Goal: Task Accomplishment & Management: Complete application form

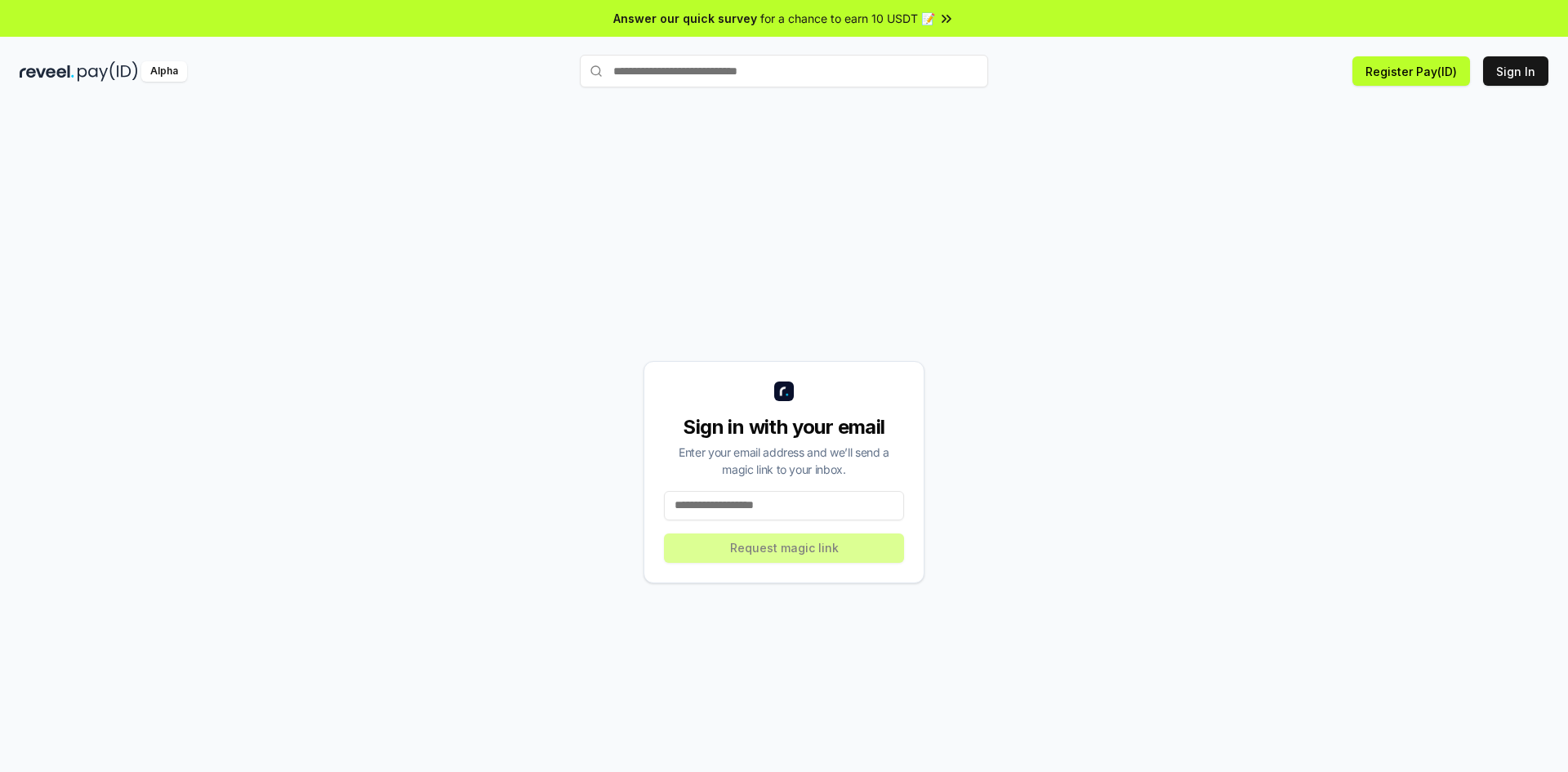
click at [807, 514] on input at bounding box center [784, 506] width 240 height 29
click at [1511, 69] on button "Sign In" at bounding box center [1516, 71] width 65 height 29
click at [784, 504] on input at bounding box center [784, 506] width 240 height 29
type input "**********"
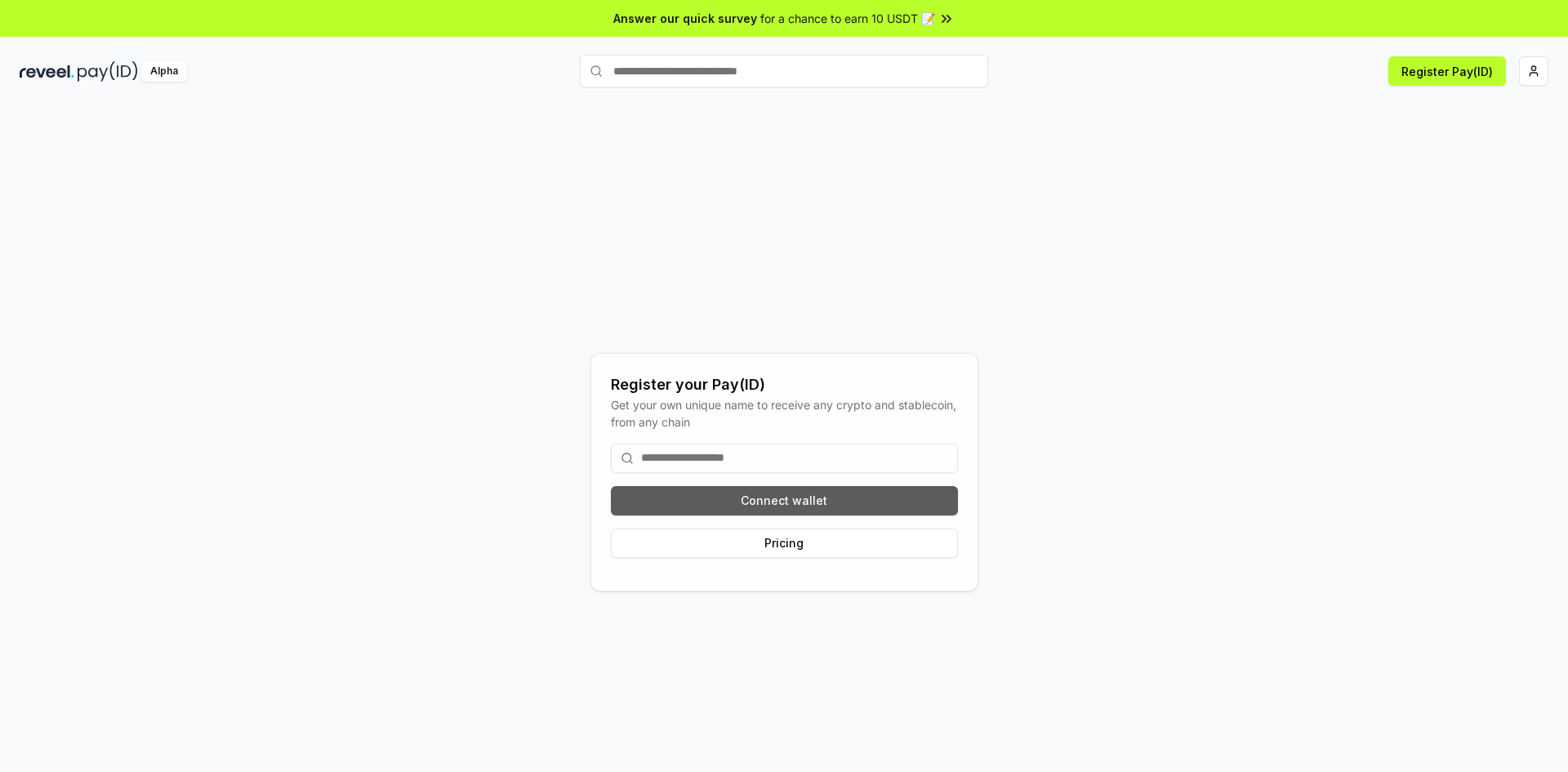
click at [813, 508] on button "Connect wallet" at bounding box center [784, 501] width 347 height 29
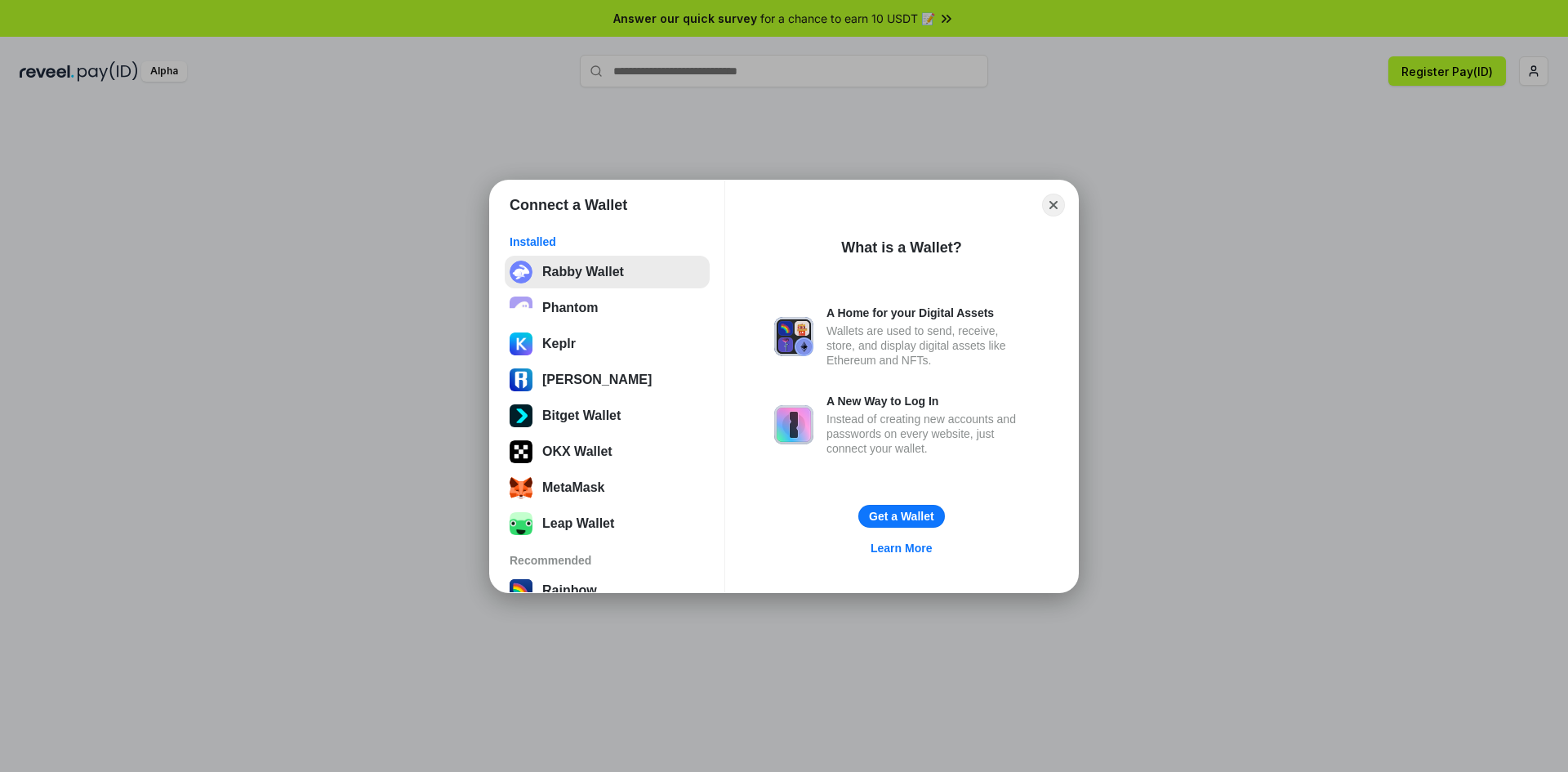
click at [580, 274] on button "Rabby Wallet" at bounding box center [607, 272] width 205 height 33
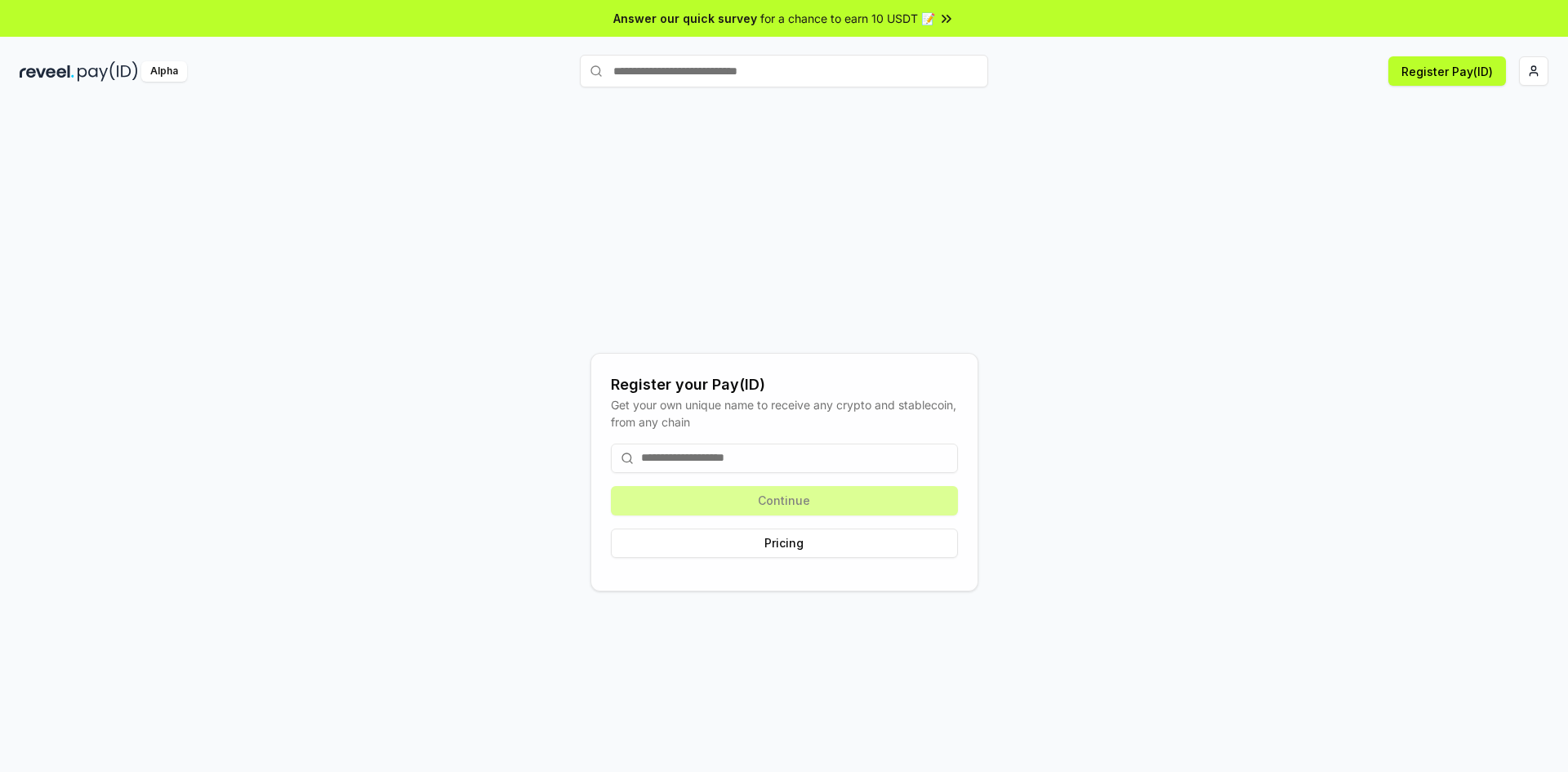
click at [798, 505] on div "Continue Pricing" at bounding box center [784, 501] width 347 height 141
click at [796, 551] on button "Pricing" at bounding box center [784, 544] width 347 height 29
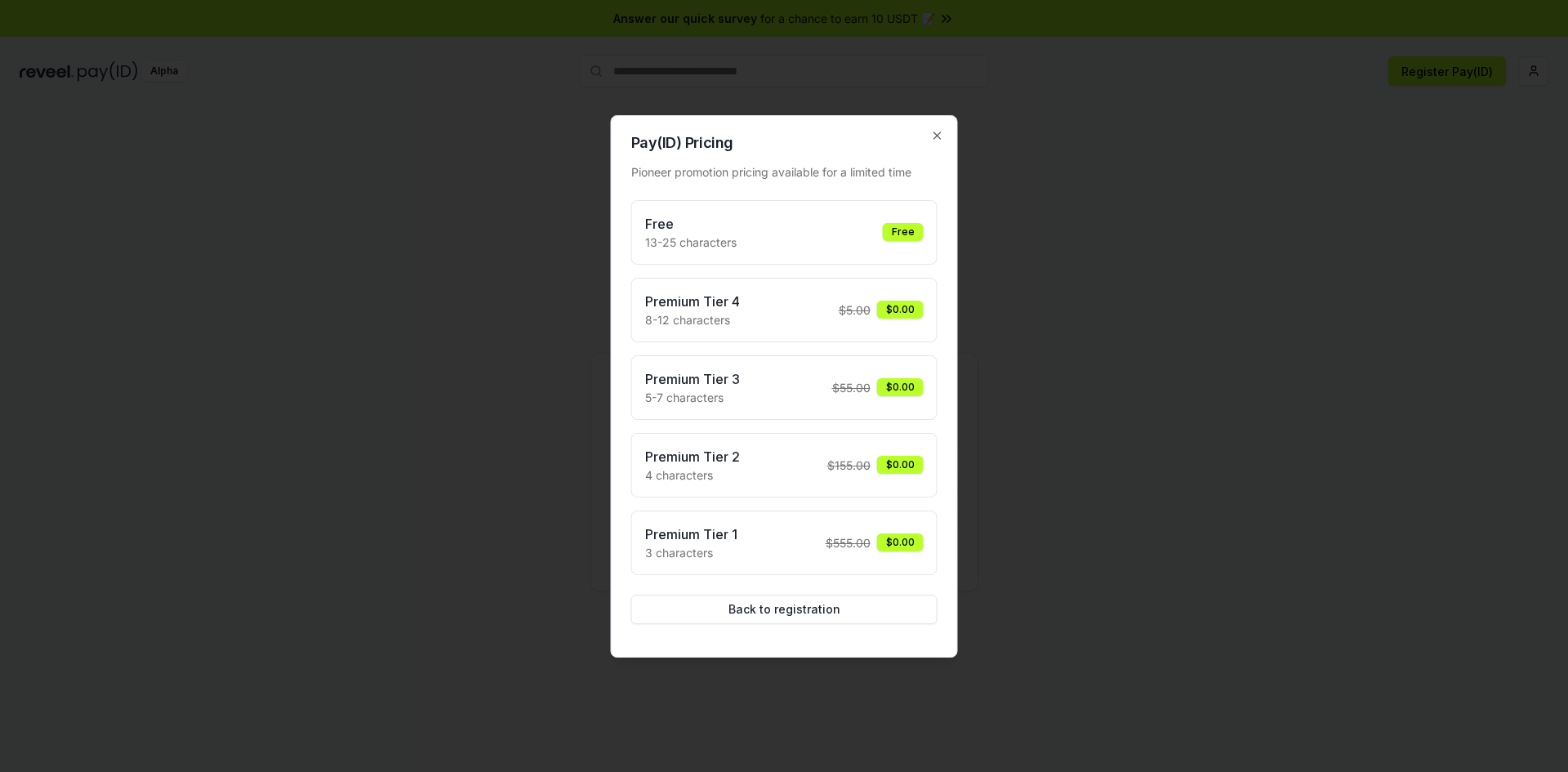
click at [780, 236] on div "Free 13-25 characters Free" at bounding box center [784, 233] width 279 height 37
click at [755, 239] on div "Free 13-25 characters Free" at bounding box center [784, 233] width 279 height 37
click at [650, 221] on h3 "Free" at bounding box center [691, 224] width 91 height 19
click at [814, 237] on div "Free 13-25 characters Free" at bounding box center [784, 233] width 279 height 37
click at [780, 608] on button "Back to registration" at bounding box center [784, 610] width 306 height 29
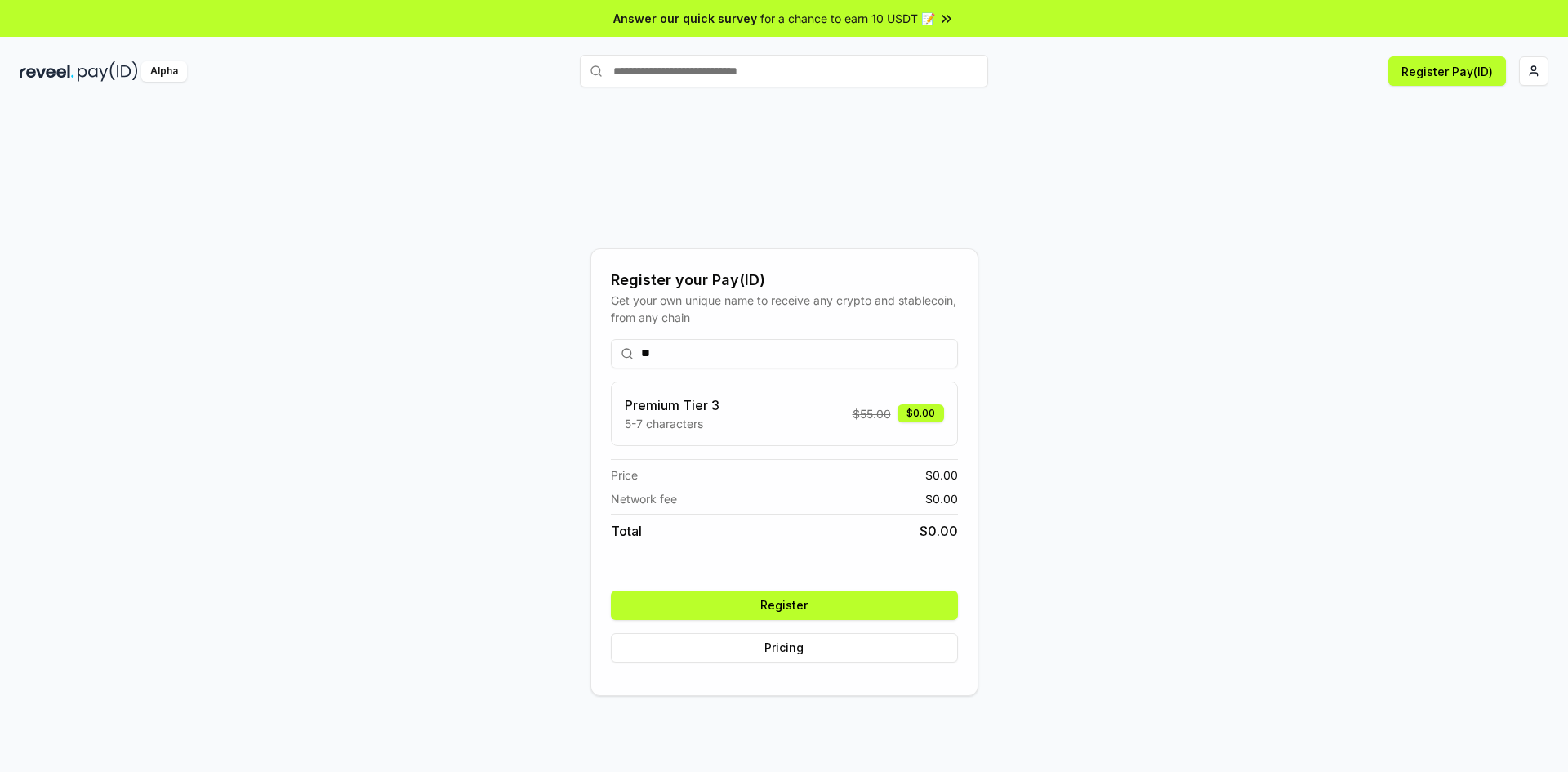
type input "*"
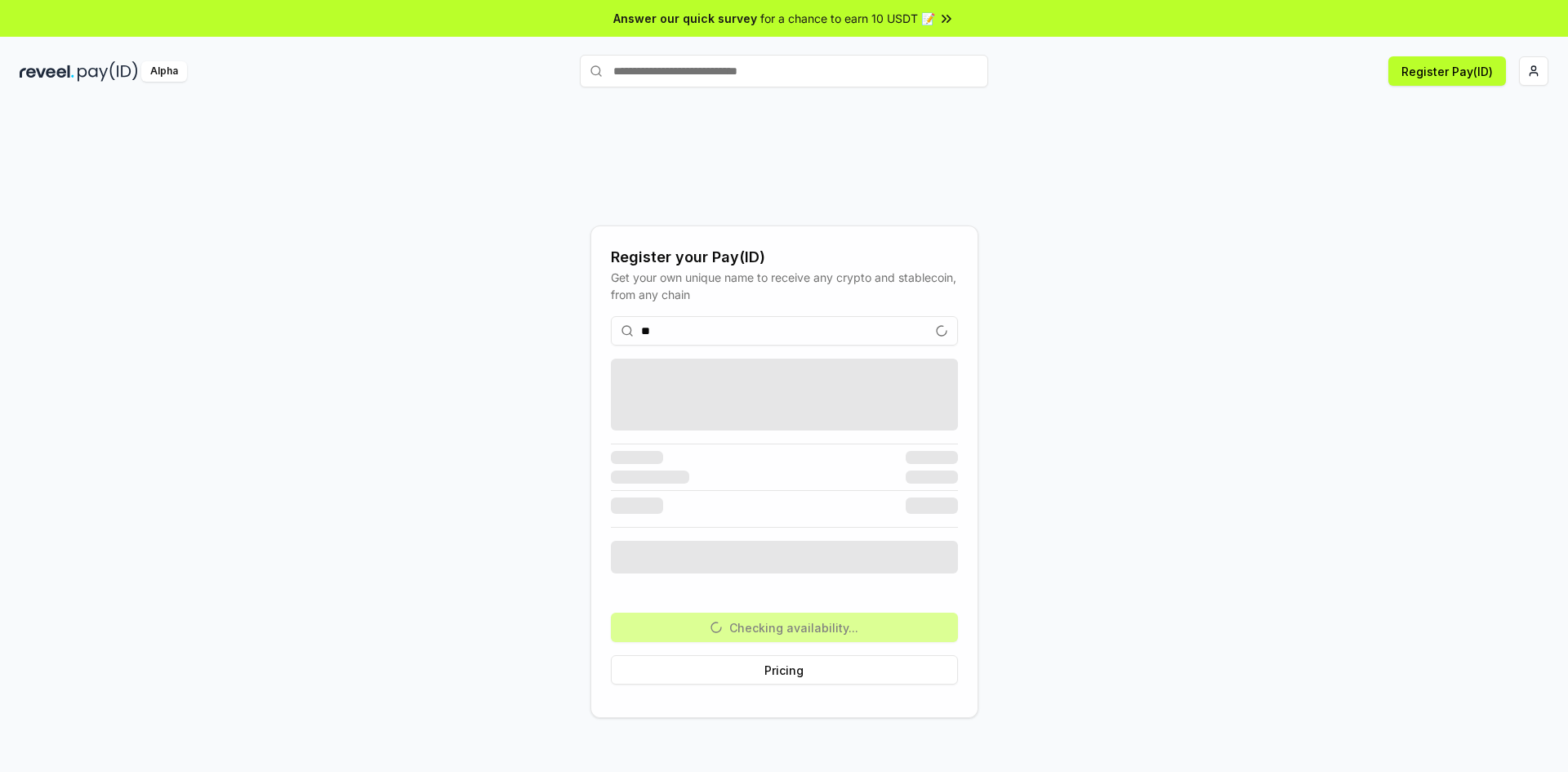
type input "*"
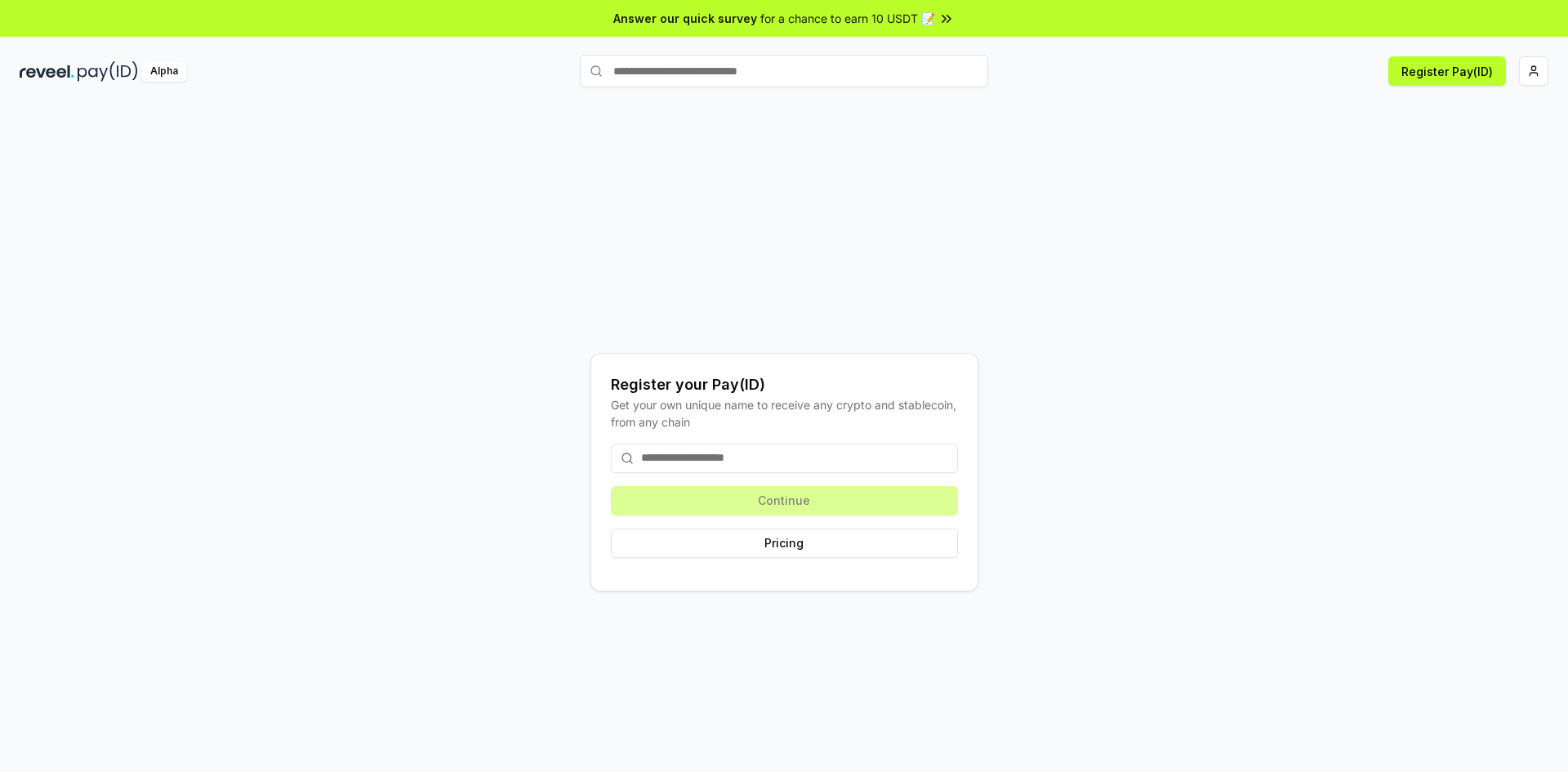
type input "*"
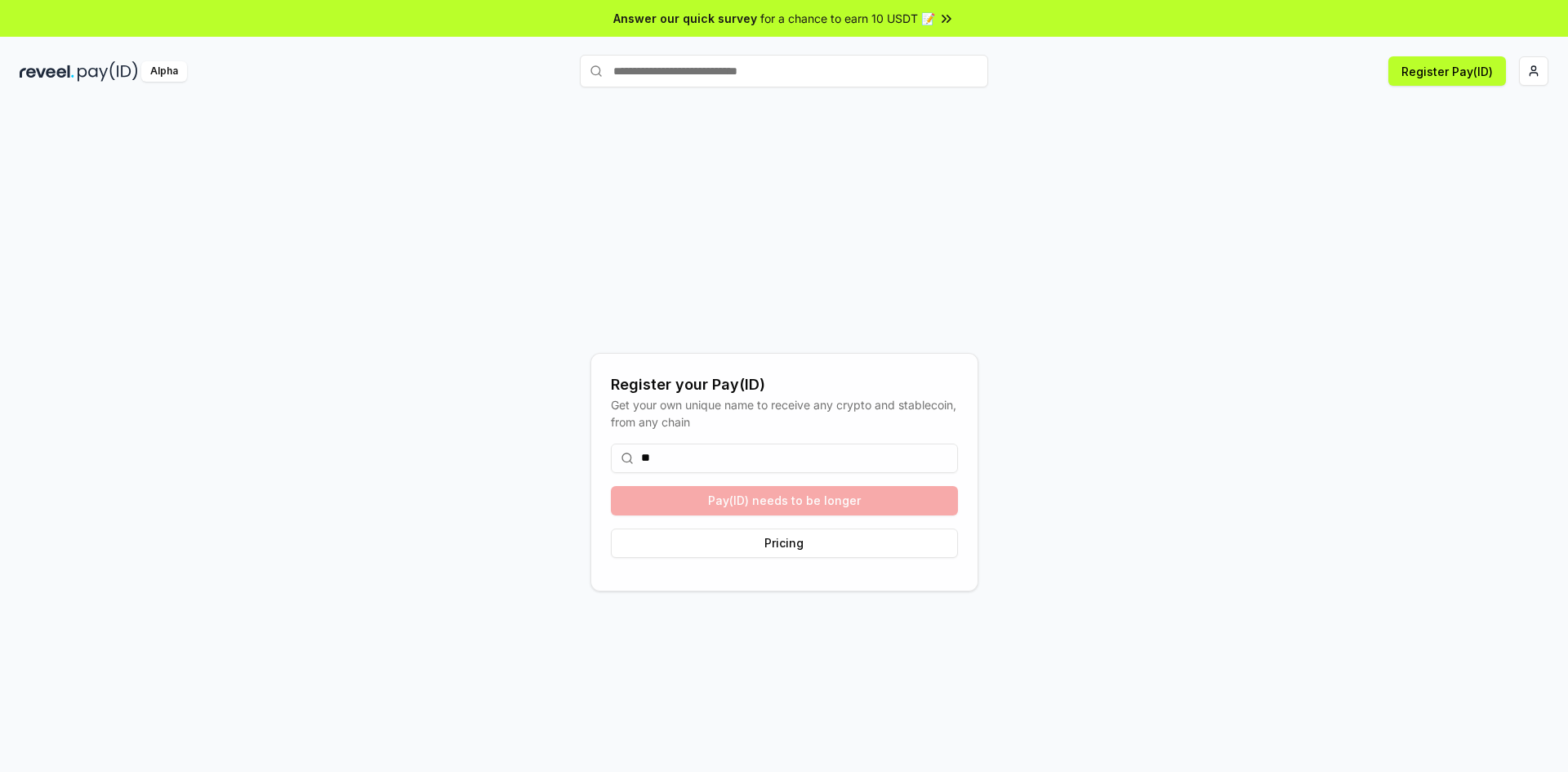
type input "*"
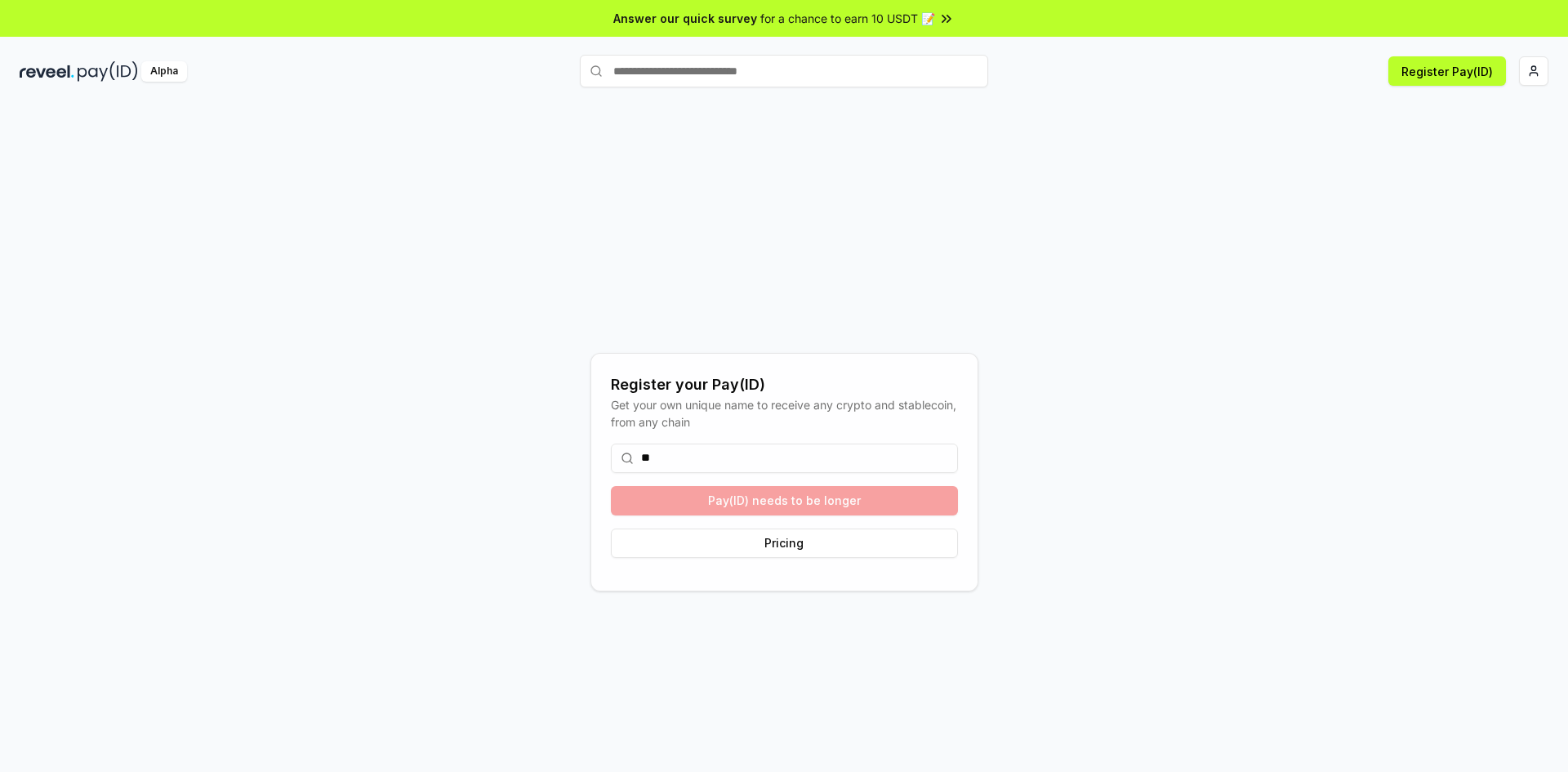
type input "*"
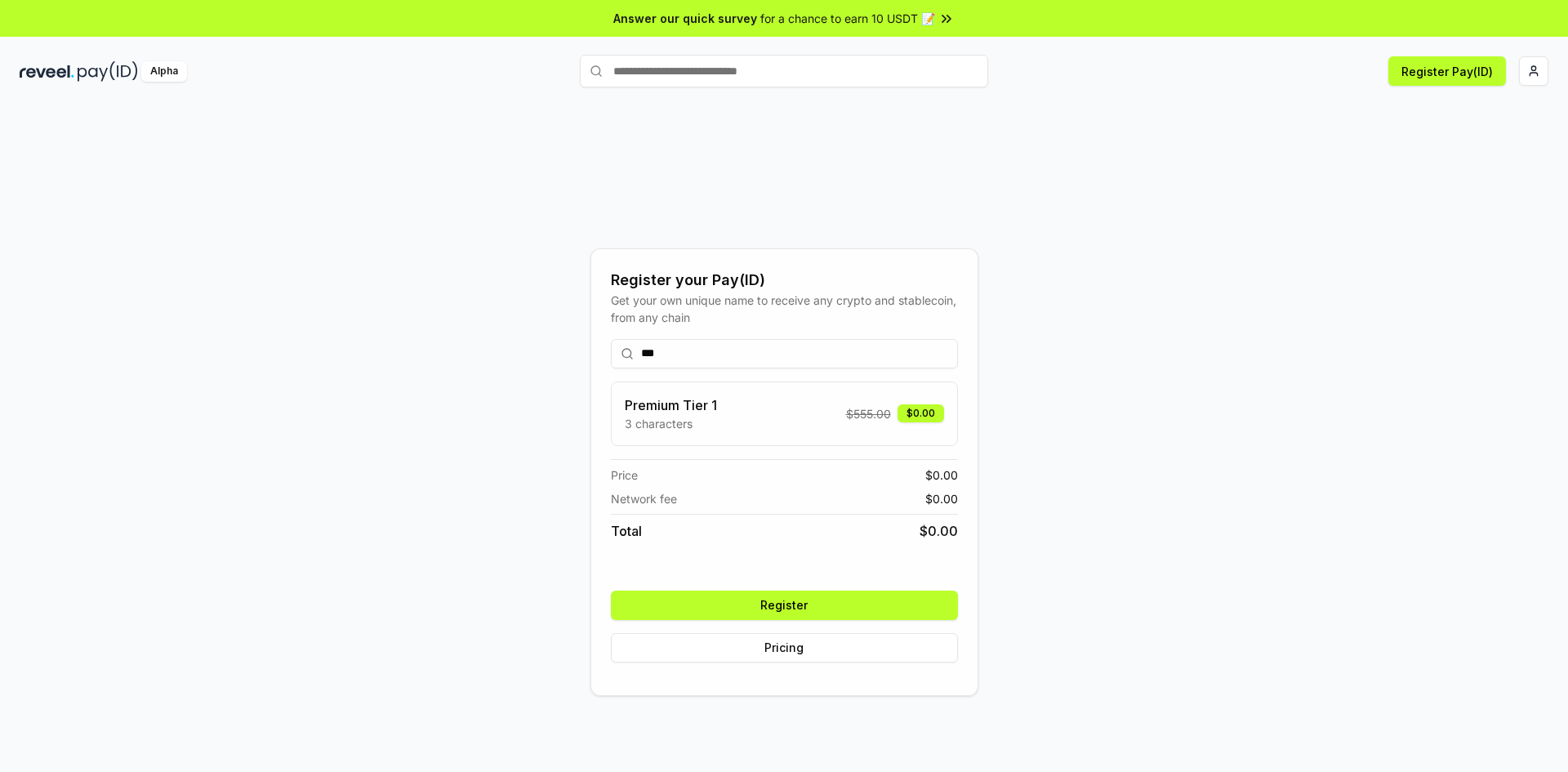
type input "***"
click at [815, 604] on button "Register" at bounding box center [784, 605] width 347 height 29
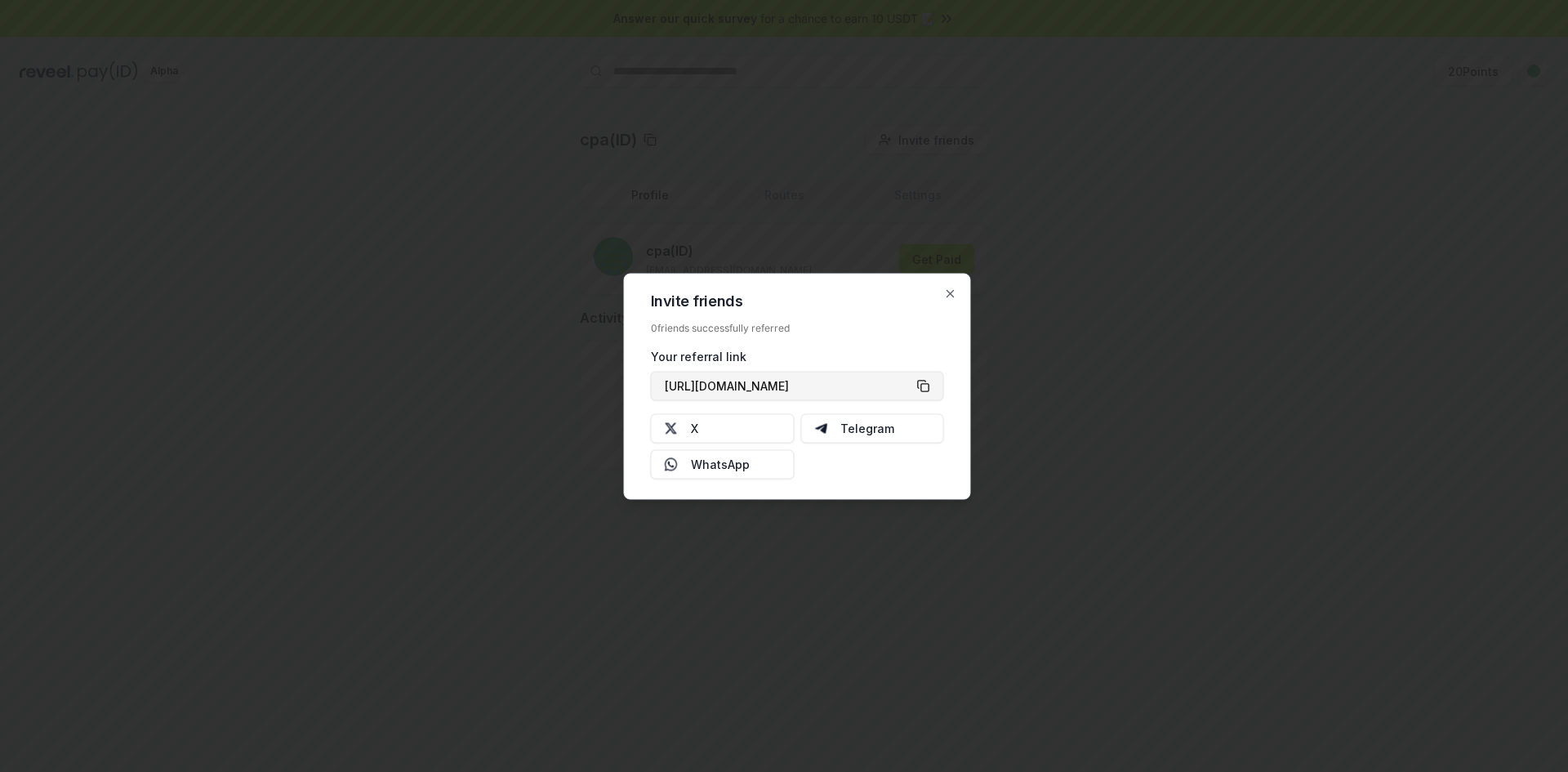
click at [925, 386] on button "[URL][DOMAIN_NAME]" at bounding box center [797, 386] width 293 height 29
click at [952, 292] on icon "button" at bounding box center [950, 293] width 6 height 6
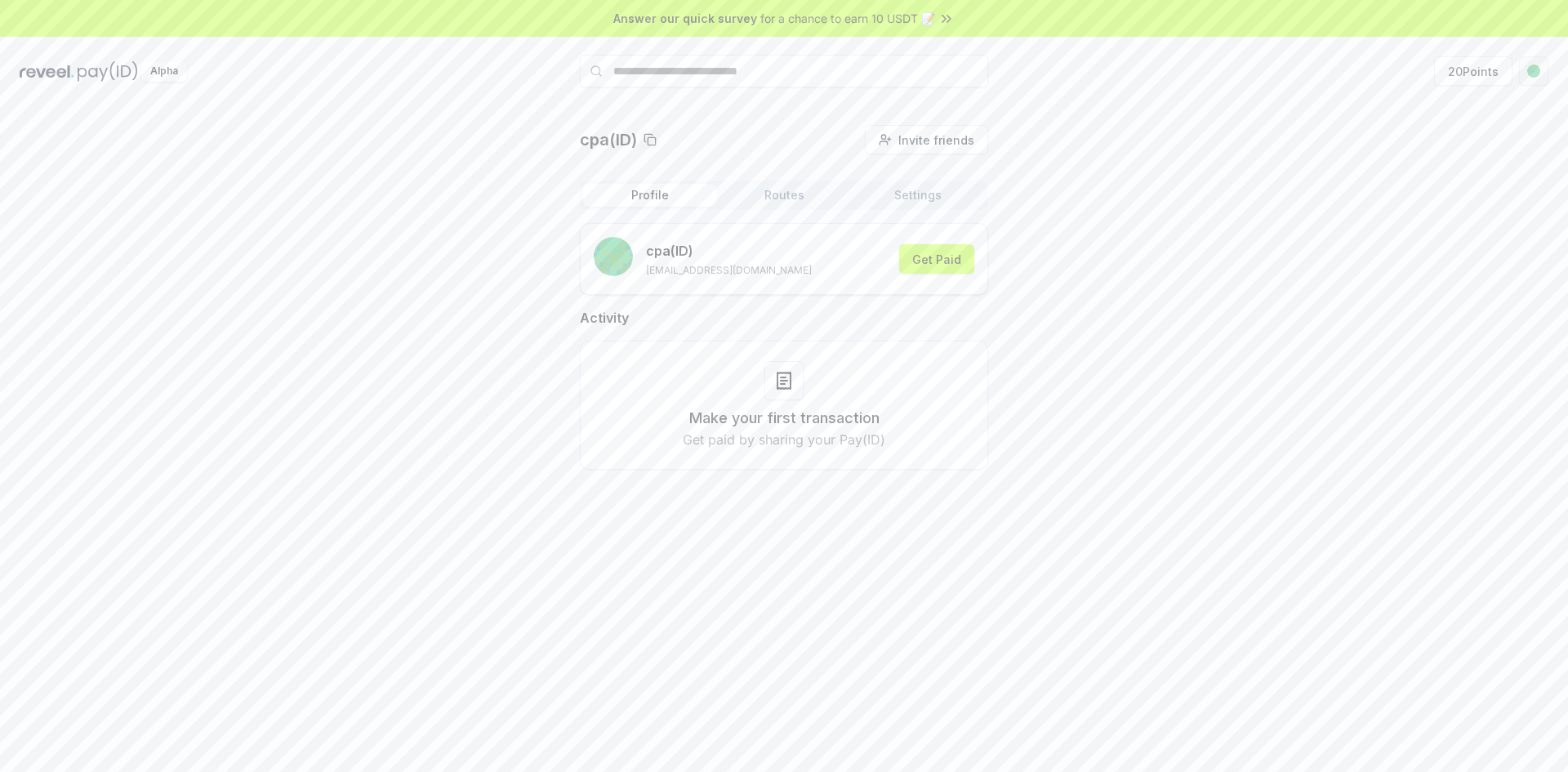
click at [1528, 69] on html "Answer our quick survey for a chance to earn 10 USDT 📝 Alpha 20 Points cpa(ID) …" at bounding box center [784, 386] width 1568 height 772
click at [1409, 177] on div "View Profile" at bounding box center [1457, 177] width 181 height 27
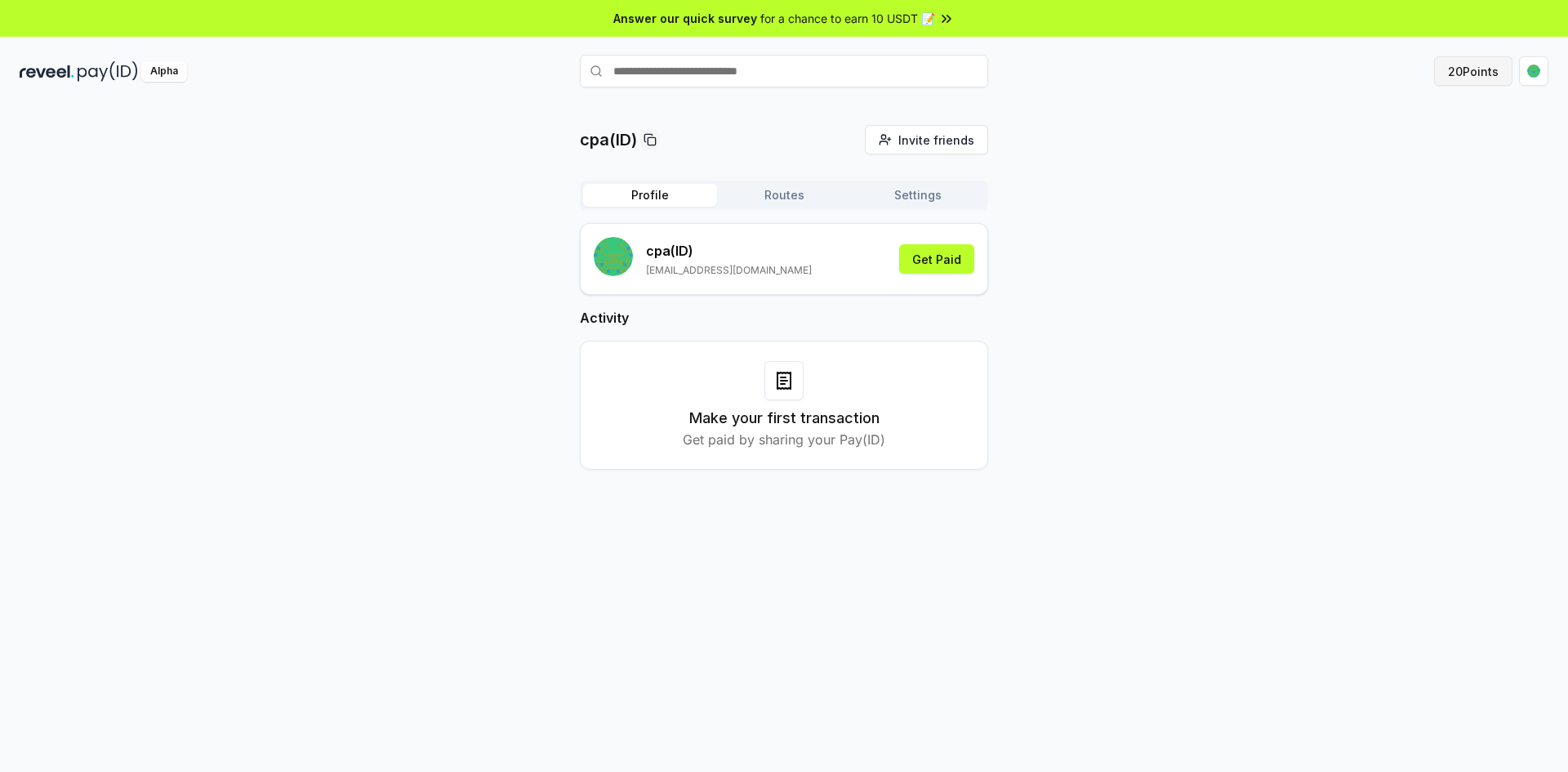
click at [1476, 70] on button "20 Points" at bounding box center [1472, 71] width 78 height 29
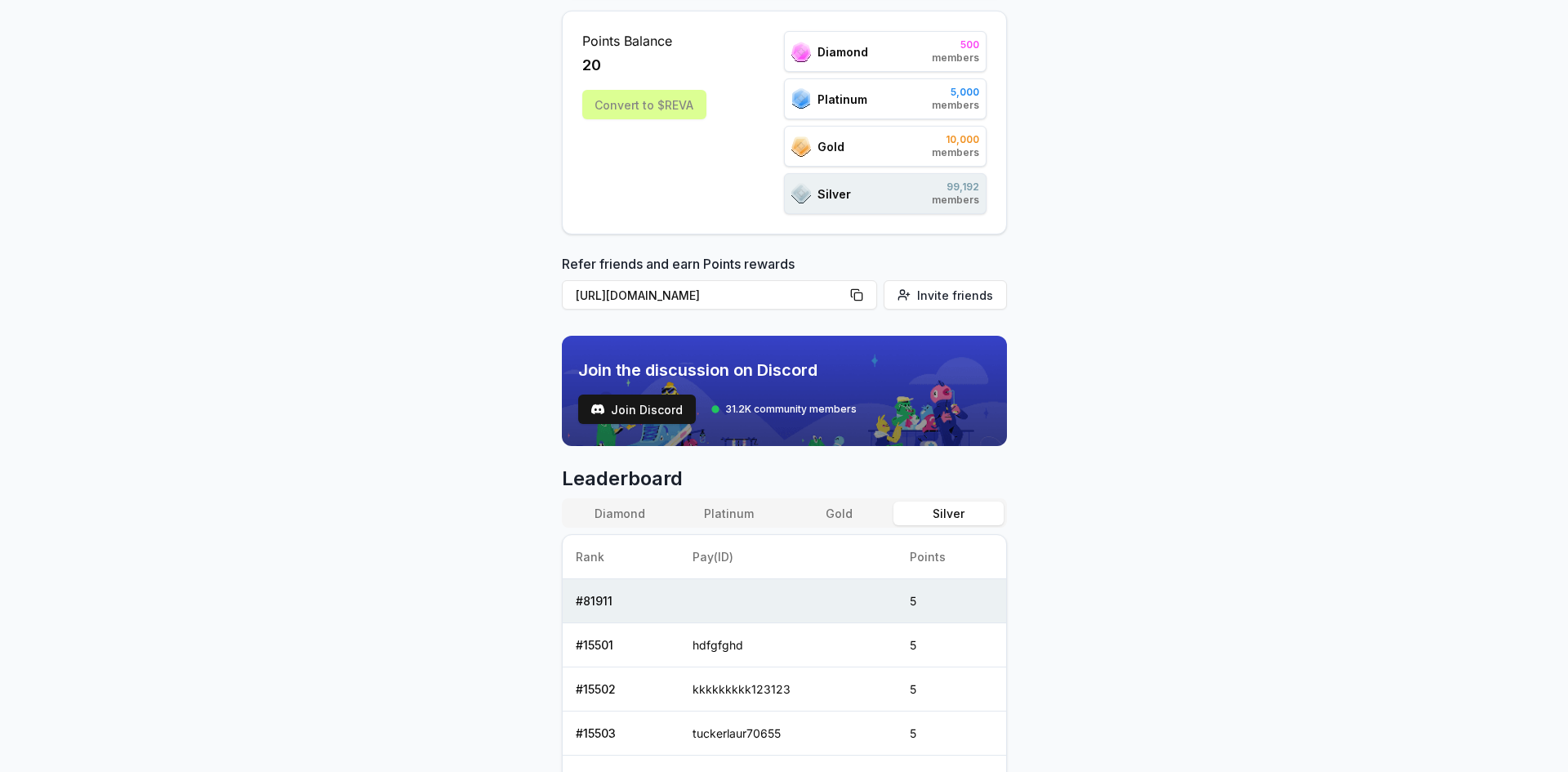
scroll to position [327, 0]
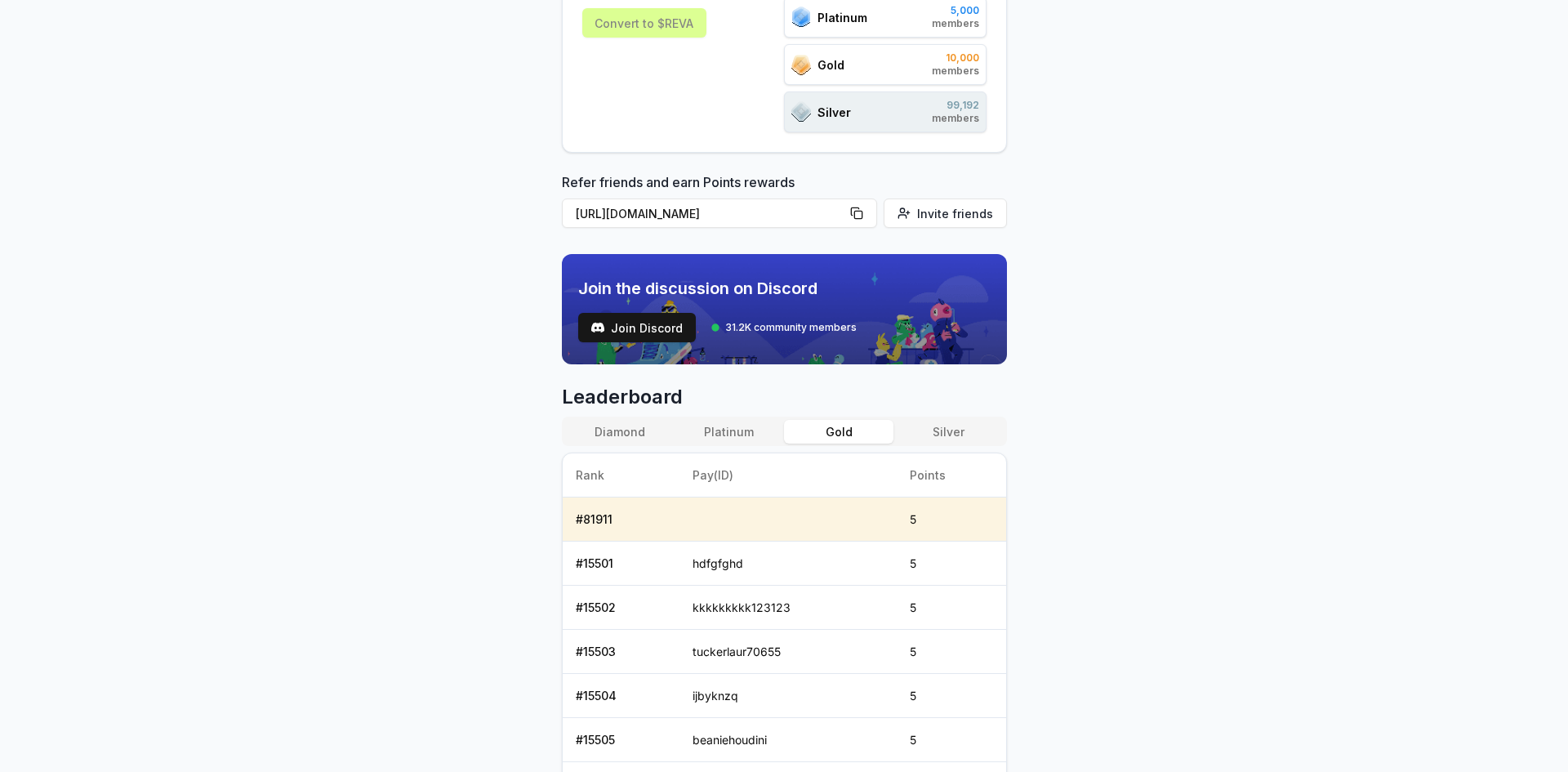
click at [807, 431] on button "Gold" at bounding box center [839, 432] width 109 height 24
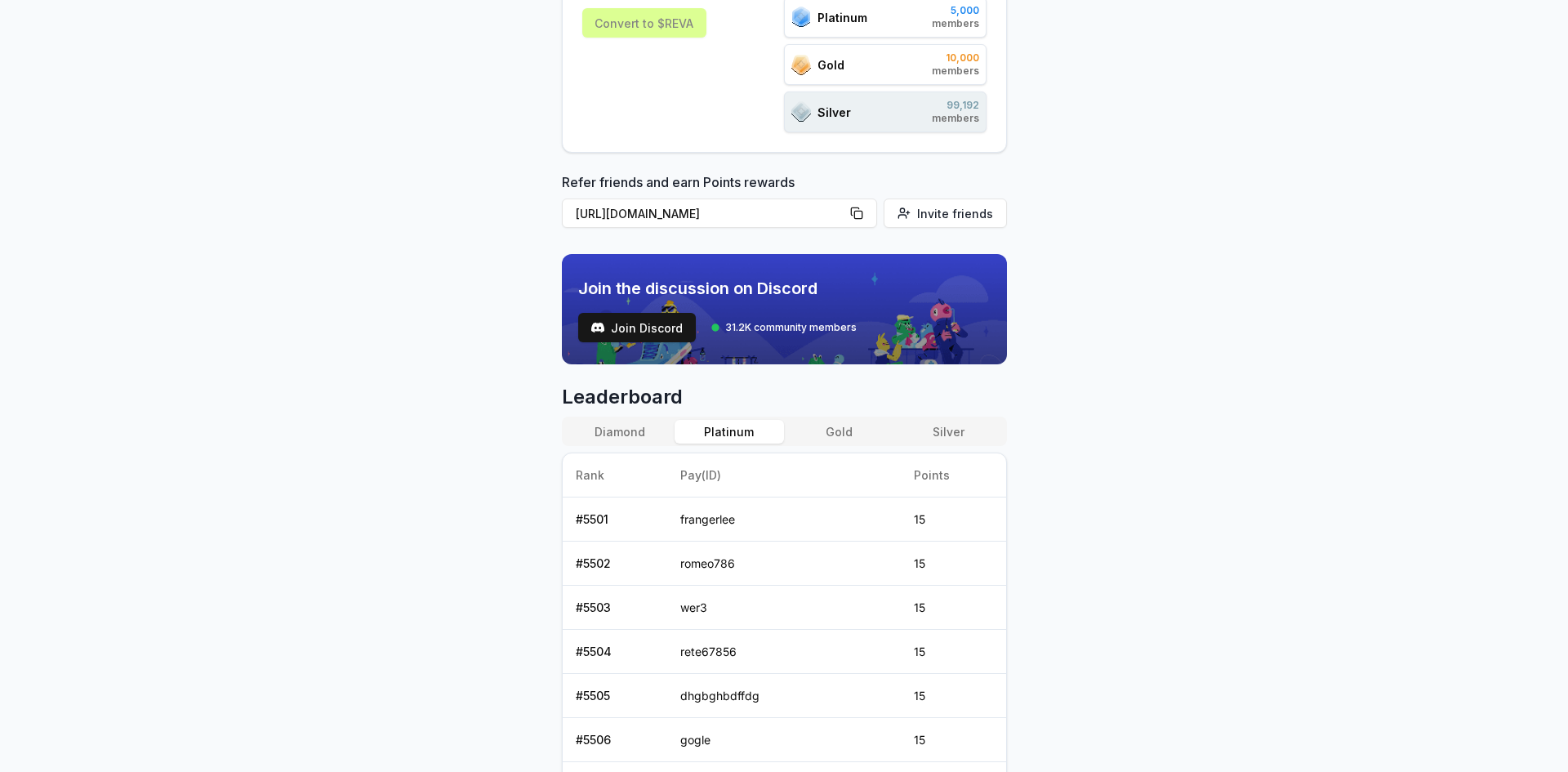
click at [722, 424] on button "Platinum" at bounding box center [729, 432] width 109 height 24
click at [624, 426] on button "Diamond" at bounding box center [620, 432] width 109 height 24
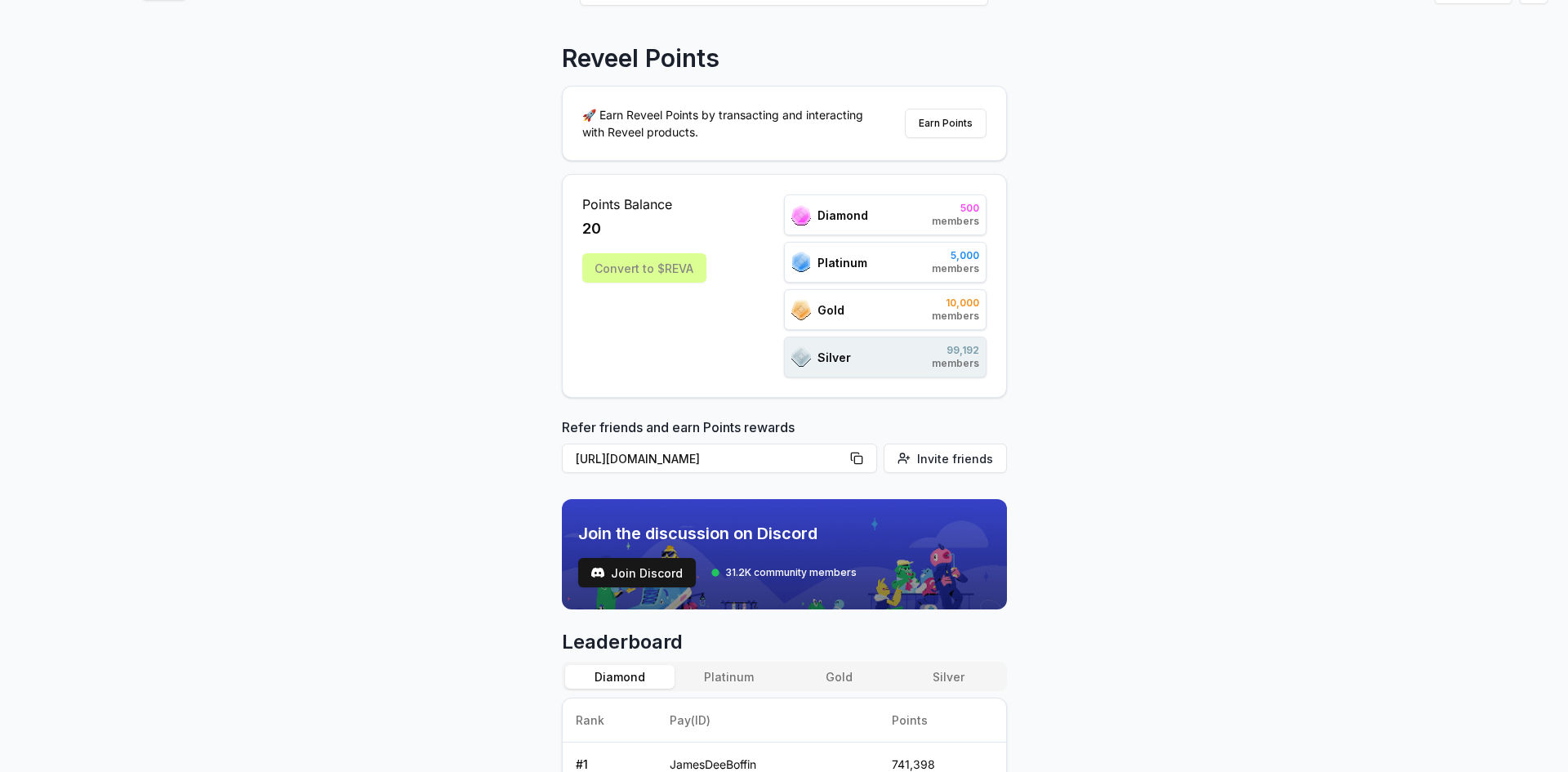
scroll to position [0, 0]
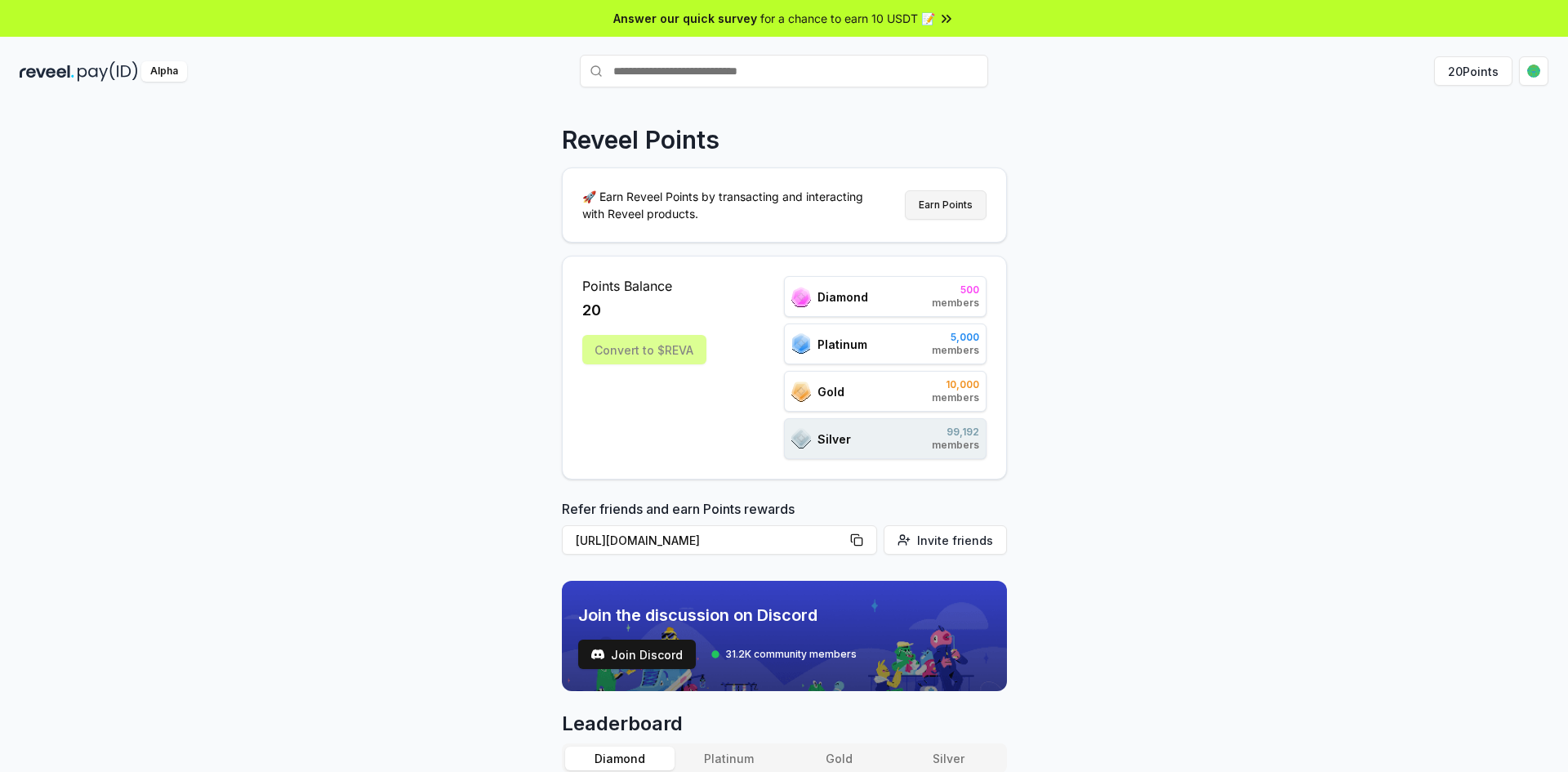
click at [960, 211] on button "Earn Points" at bounding box center [945, 205] width 82 height 29
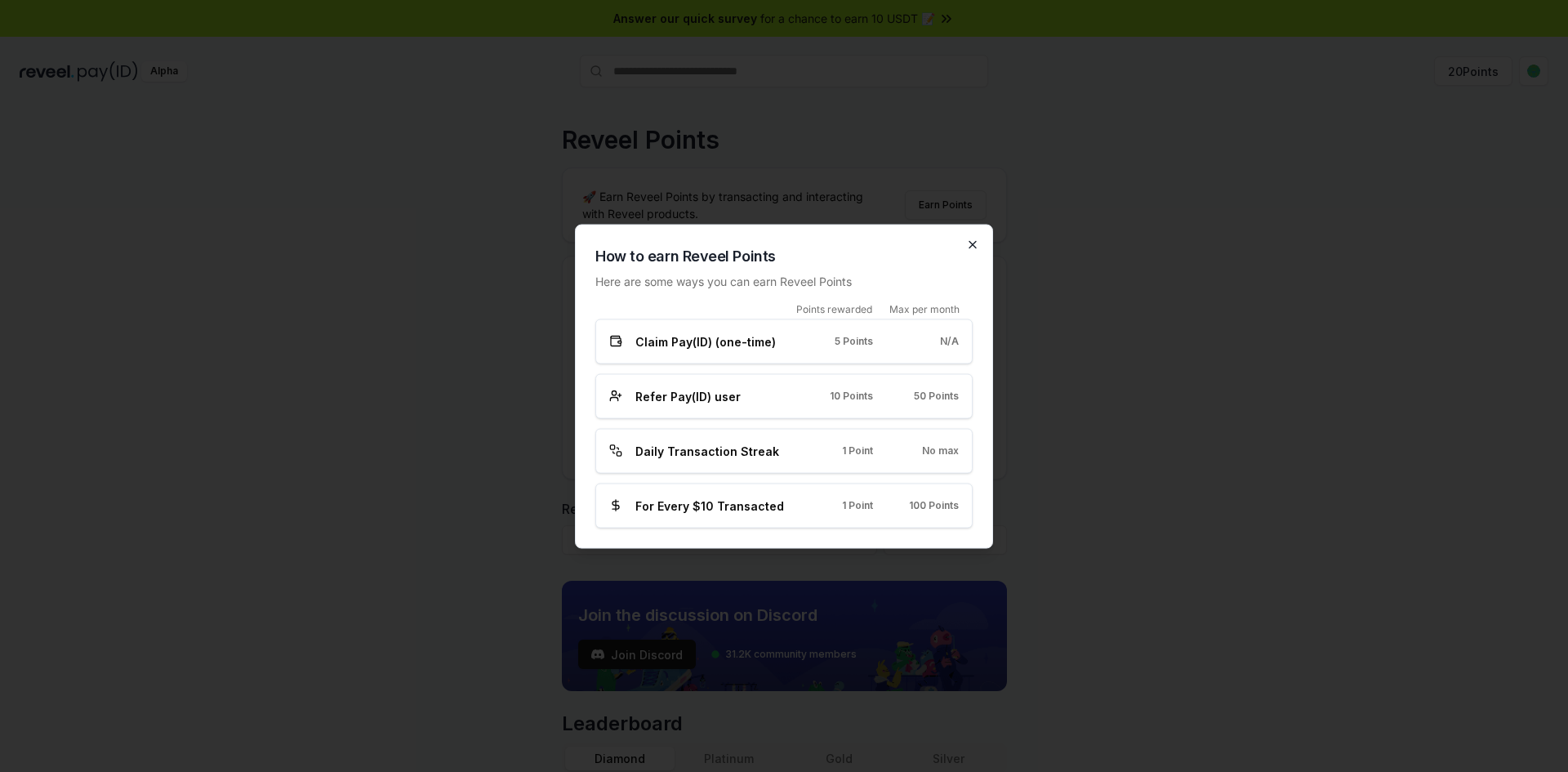
click at [973, 250] on icon "button" at bounding box center [973, 244] width 13 height 13
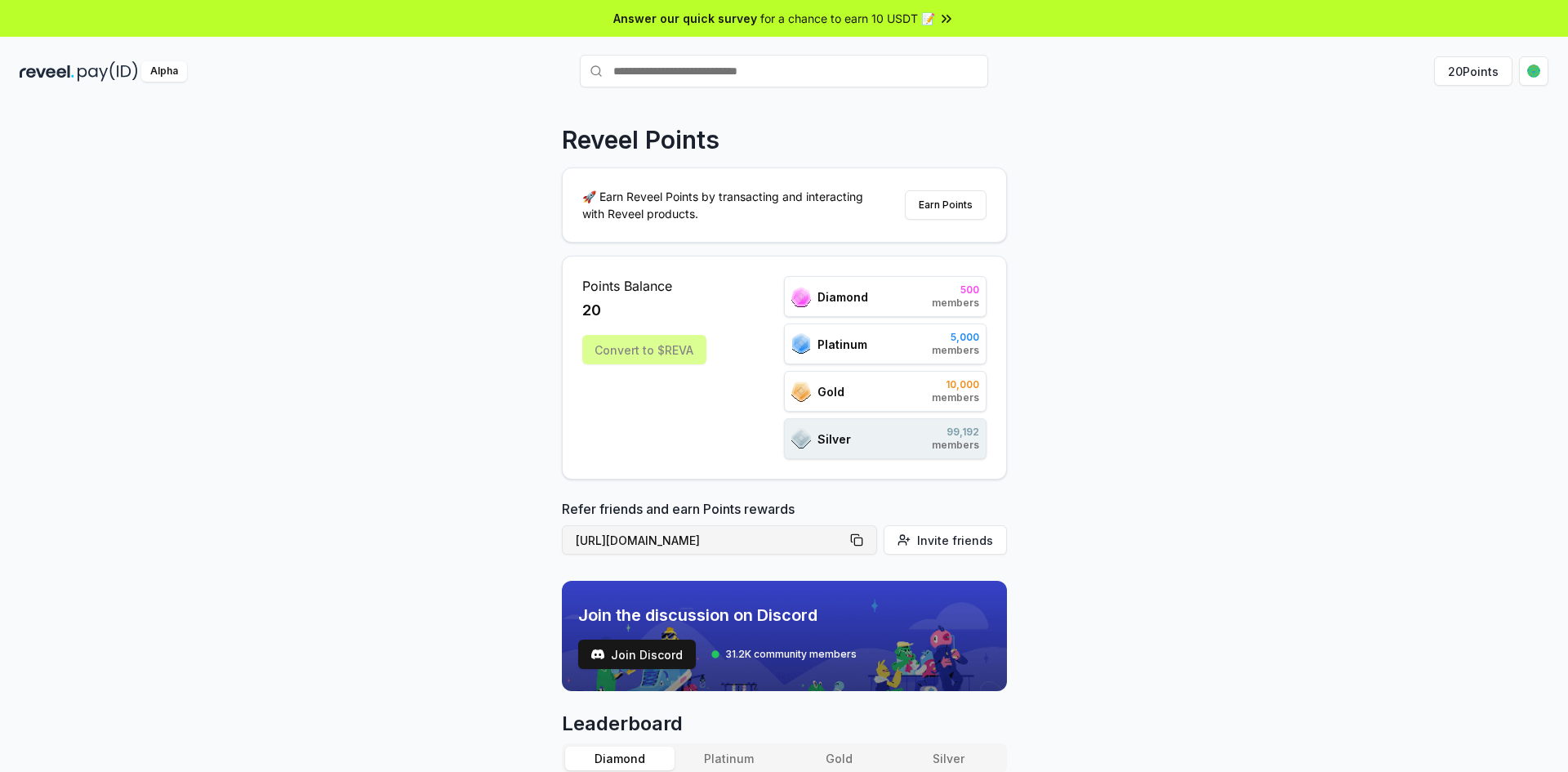
click at [863, 540] on button "[URL][DOMAIN_NAME]" at bounding box center [719, 540] width 315 height 29
